Goal: Transaction & Acquisition: Purchase product/service

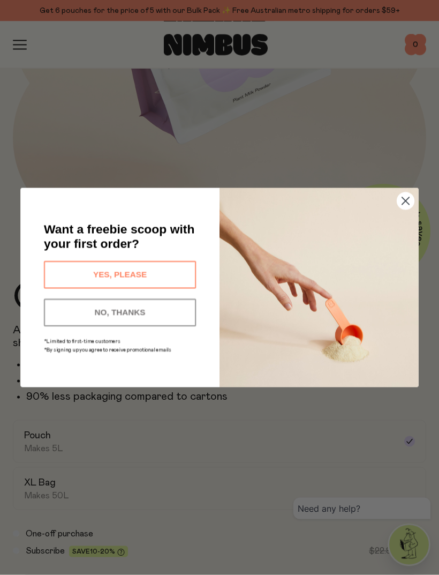
scroll to position [260, 0]
click at [163, 288] on button "YES, PLEASE" at bounding box center [120, 274] width 152 height 27
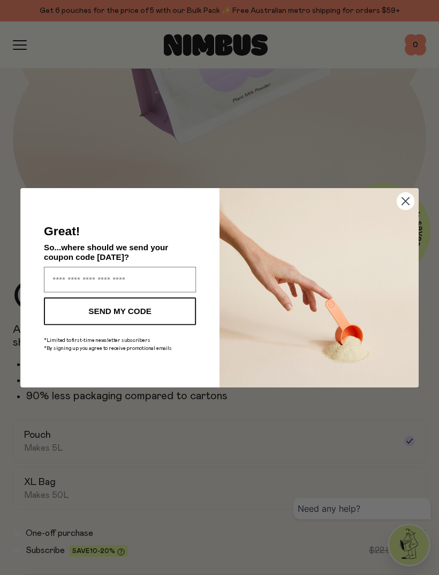
click at [147, 289] on input "Enter your email address" at bounding box center [120, 279] width 152 height 26
type input "**********"
click at [160, 325] on button "SEND MY CODE" at bounding box center [120, 310] width 152 height 27
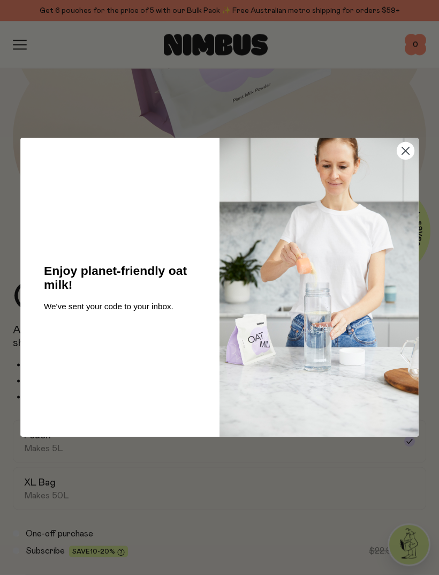
scroll to position [260, 0]
click at [410, 160] on circle "Close dialog" at bounding box center [405, 150] width 17 height 17
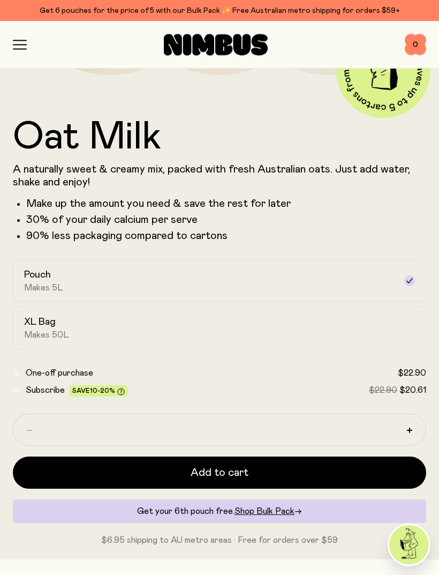
scroll to position [420, 0]
click at [411, 429] on icon "button" at bounding box center [409, 429] width 5 height 5
click at [291, 512] on span "Shop Bulk Pack" at bounding box center [265, 511] width 60 height 9
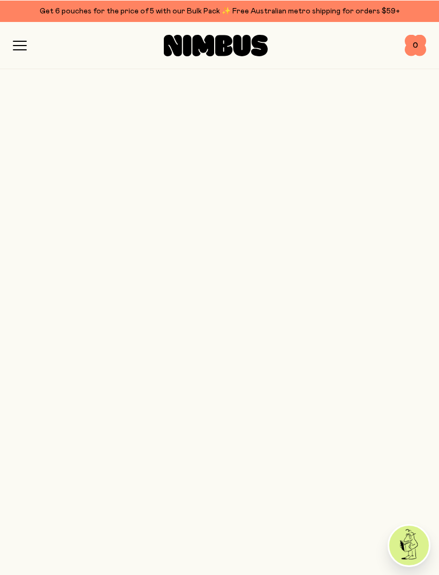
scroll to position [420, 0]
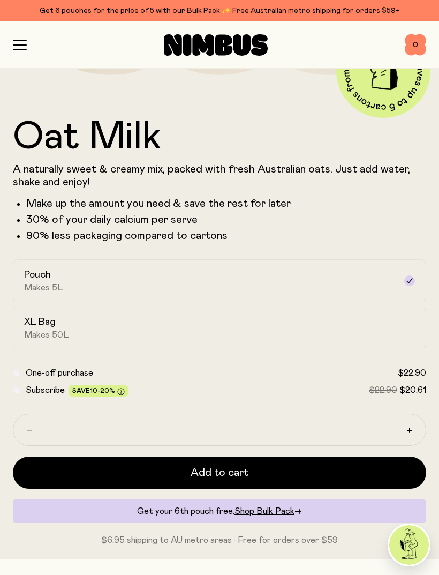
click at [409, 435] on button "button" at bounding box center [409, 429] width 17 height 17
click at [411, 437] on button "button" at bounding box center [409, 429] width 17 height 17
click at [289, 470] on button "Add to cart" at bounding box center [219, 472] width 413 height 32
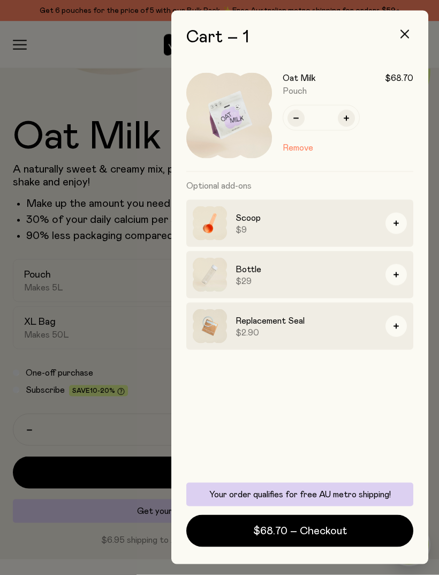
scroll to position [13, 0]
click at [328, 530] on span "$68.70 – Checkout" at bounding box center [300, 530] width 94 height 15
click at [398, 223] on icon "button" at bounding box center [396, 223] width 5 height 5
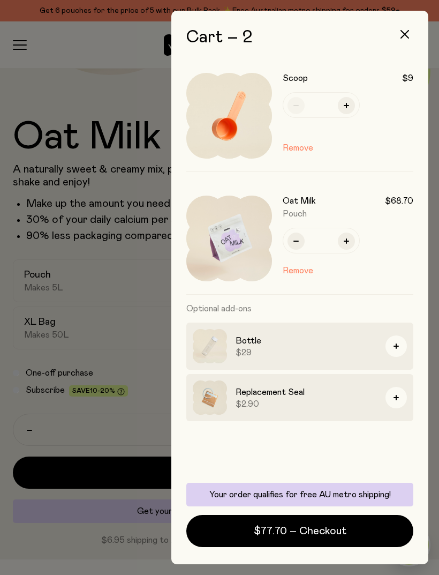
click at [303, 537] on span "$77.70 – Checkout" at bounding box center [300, 530] width 93 height 15
